Goal: Book appointment/travel/reservation

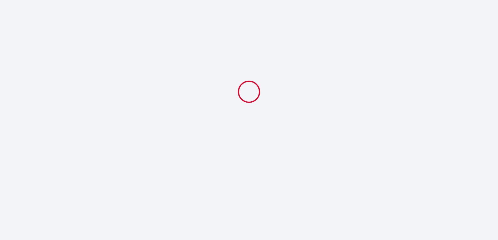
select select
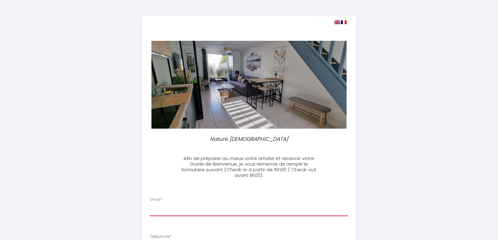
click at [162, 205] on input "Email *" at bounding box center [249, 210] width 198 height 11
type input "[EMAIL_ADDRESS][DOMAIN_NAME]"
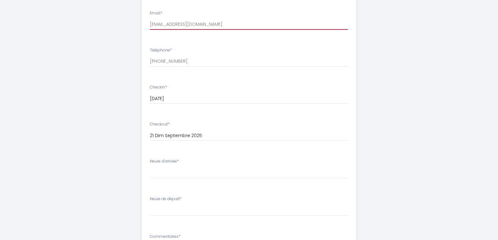
scroll to position [218, 0]
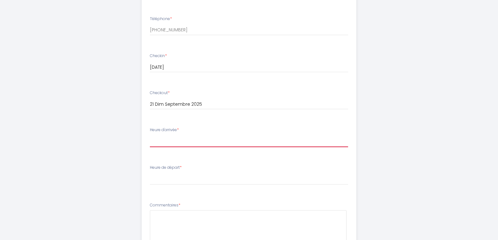
click at [158, 141] on select "15:00 15:30 16:00 16:30 17:00 17:30 18:00 18:30 19:00 19:30 20:00 20:30 21:00 2…" at bounding box center [249, 141] width 198 height 12
select select "15:00"
click at [150, 135] on select "15:00 15:30 16:00 16:30 17:00 17:30 18:00 18:30 19:00 19:30 20:00 20:30 21:00 2…" at bounding box center [249, 141] width 198 height 12
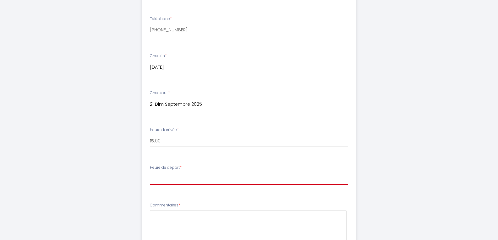
click at [165, 182] on select "00:00 00:30 01:00 01:30 02:00 02:30 03:00 03:30 04:00 04:30 05:00 05:30 06:00 0…" at bounding box center [249, 179] width 198 height 12
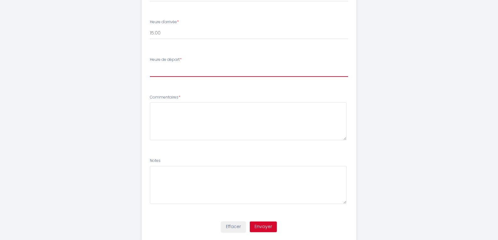
scroll to position [344, 0]
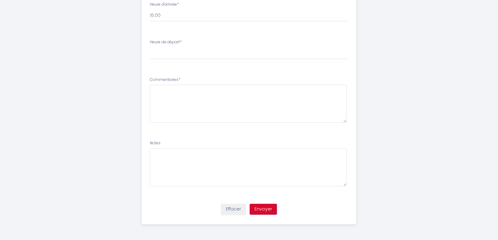
click at [266, 208] on button "Envoyer" at bounding box center [263, 209] width 27 height 11
click at [185, 50] on select "00:00 00:30 01:00 01:30 02:00 02:30 03:00 03:30 04:00 04:30 05:00 05:30 06:00 0…" at bounding box center [249, 53] width 198 height 12
select select "11:00"
click at [150, 47] on select "00:00 00:30 01:00 01:30 02:00 02:30 03:00 03:30 04:00 04:30 05:00 05:30 06:00 0…" at bounding box center [249, 53] width 198 height 12
click at [264, 209] on button "Envoyer" at bounding box center [263, 209] width 27 height 11
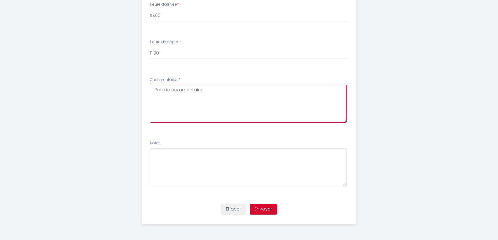
type textarea "Pas de commentaire"
click at [260, 208] on button "Envoyer" at bounding box center [263, 209] width 27 height 11
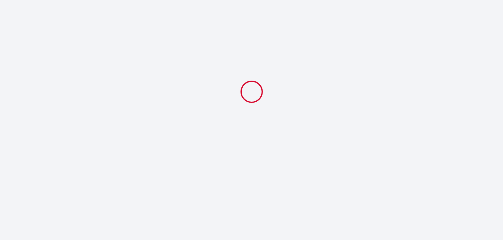
select select "11:00"
